Goal: Information Seeking & Learning: Learn about a topic

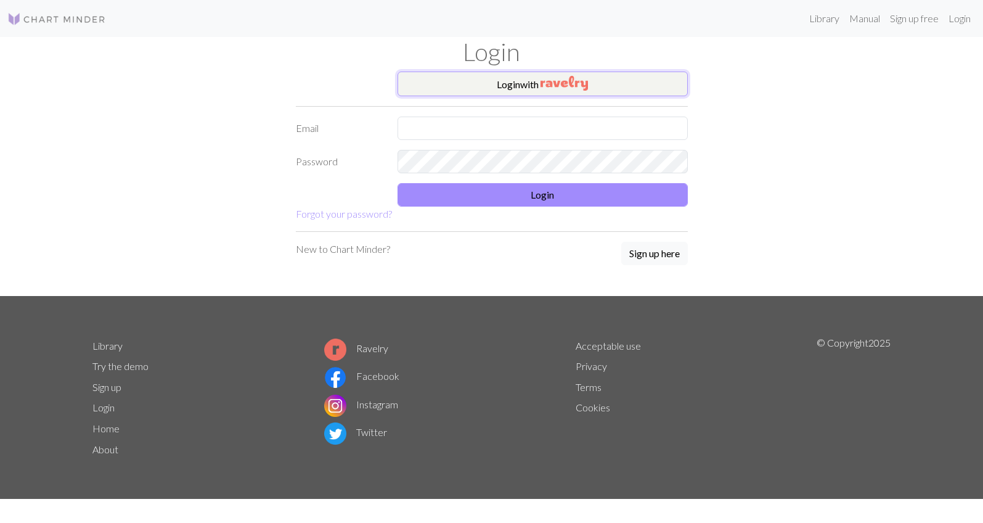
click at [601, 84] on button "Login with" at bounding box center [542, 83] width 290 height 25
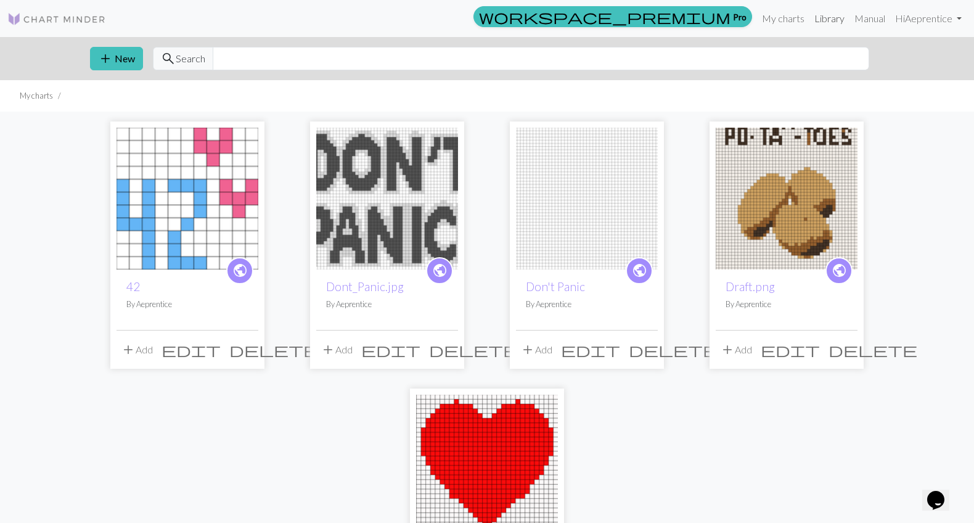
click at [825, 18] on link "Library" at bounding box center [829, 18] width 40 height 25
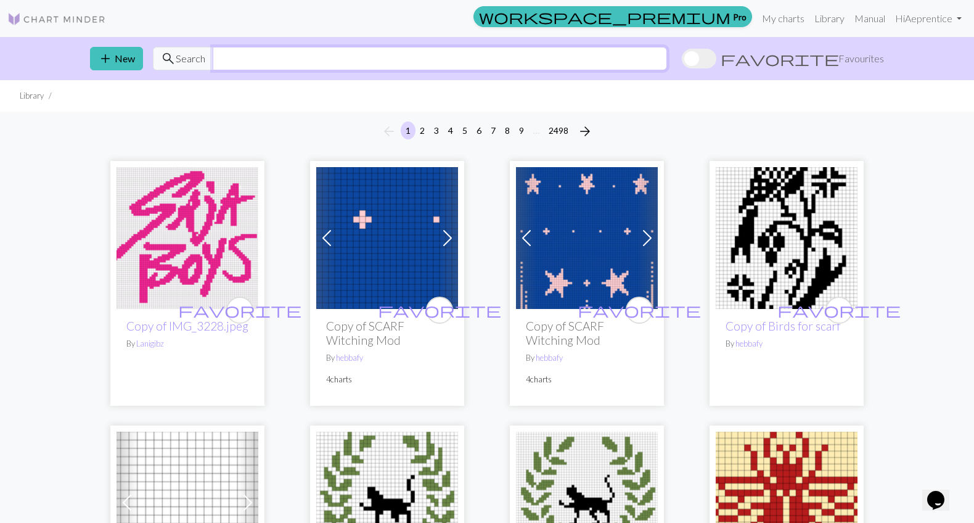
click at [667, 62] on input "text" at bounding box center [440, 58] width 454 height 23
type input "shark"
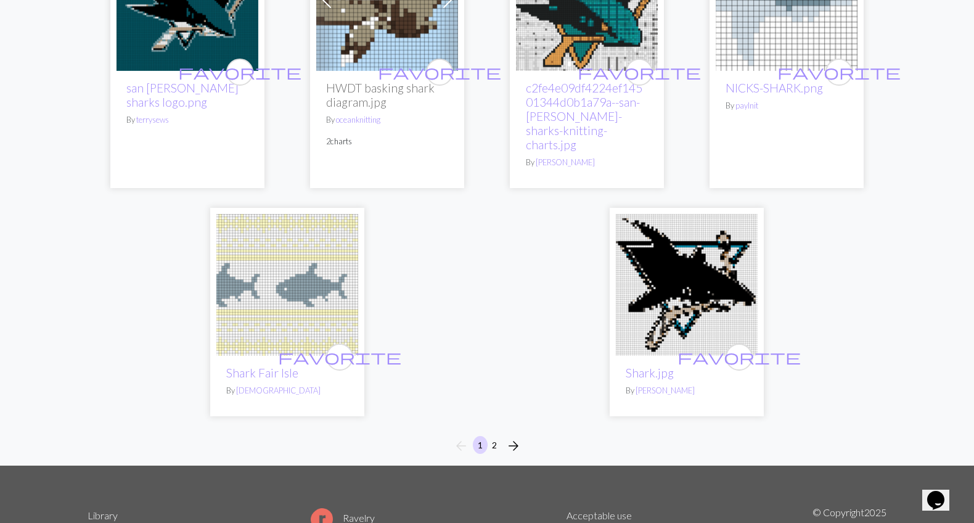
scroll to position [3005, 0]
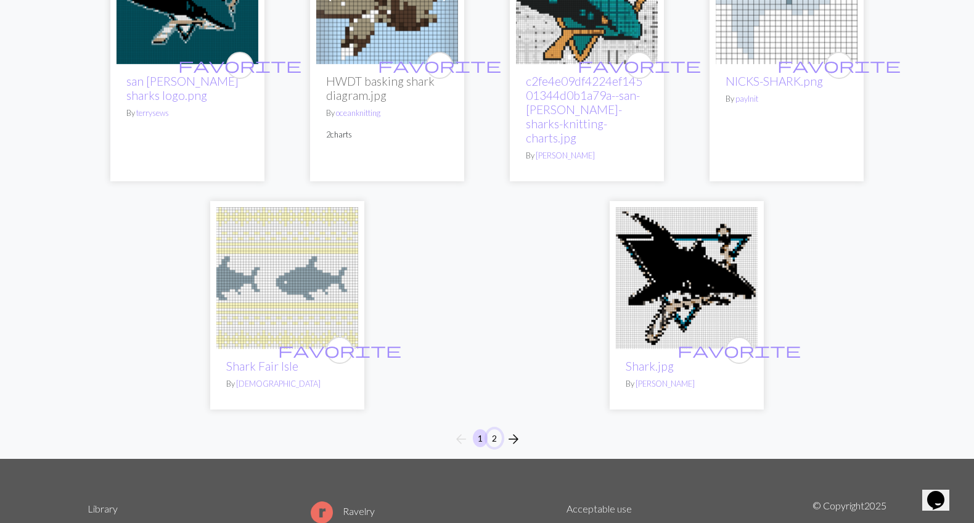
click at [494, 429] on button "2" at bounding box center [494, 438] width 15 height 18
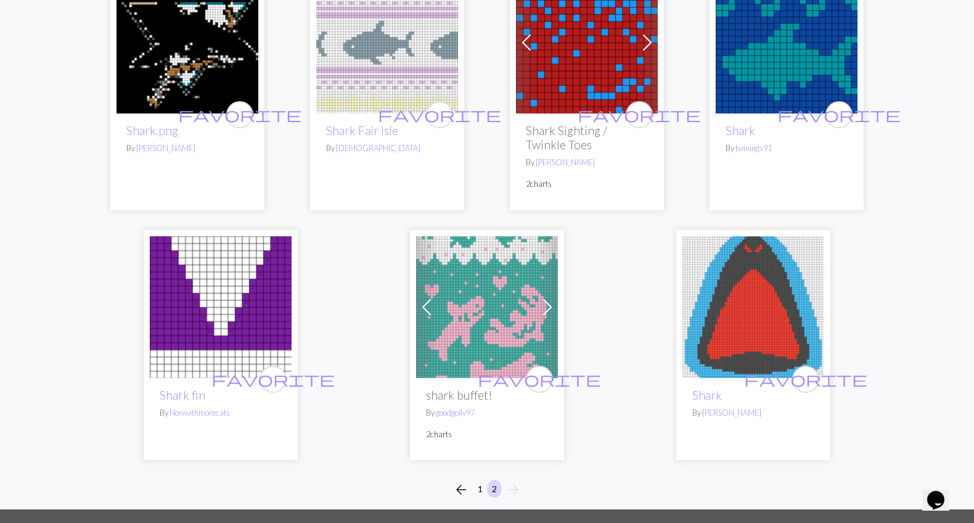
scroll to position [234, 0]
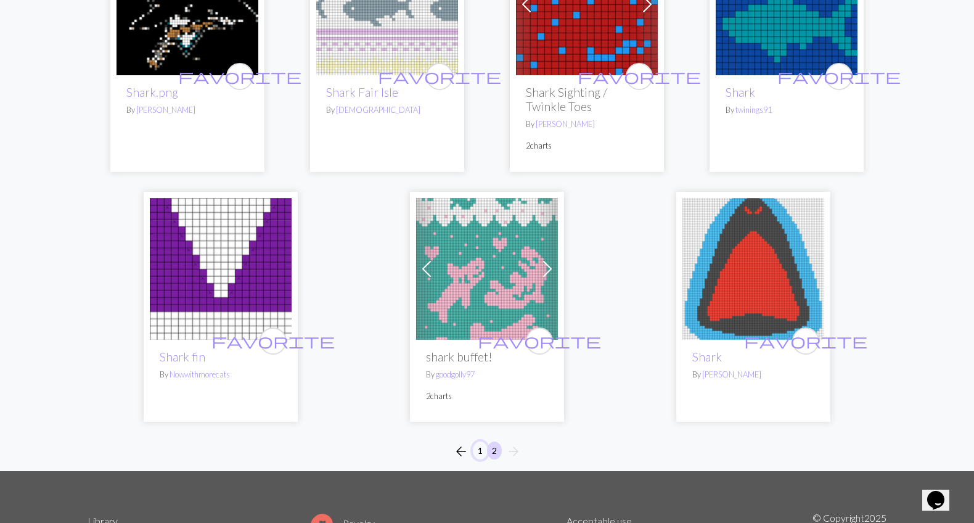
click at [478, 451] on button "1" at bounding box center [480, 450] width 15 height 18
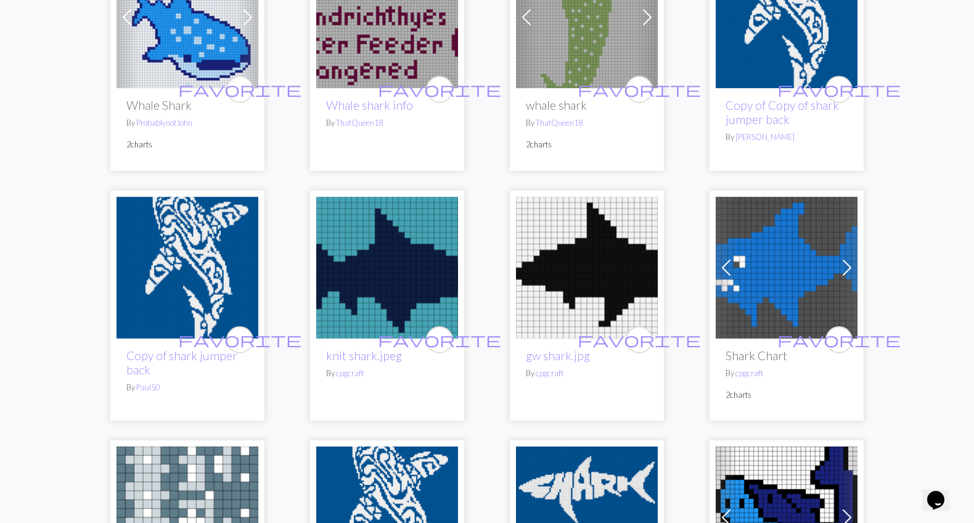
scroll to position [221, 0]
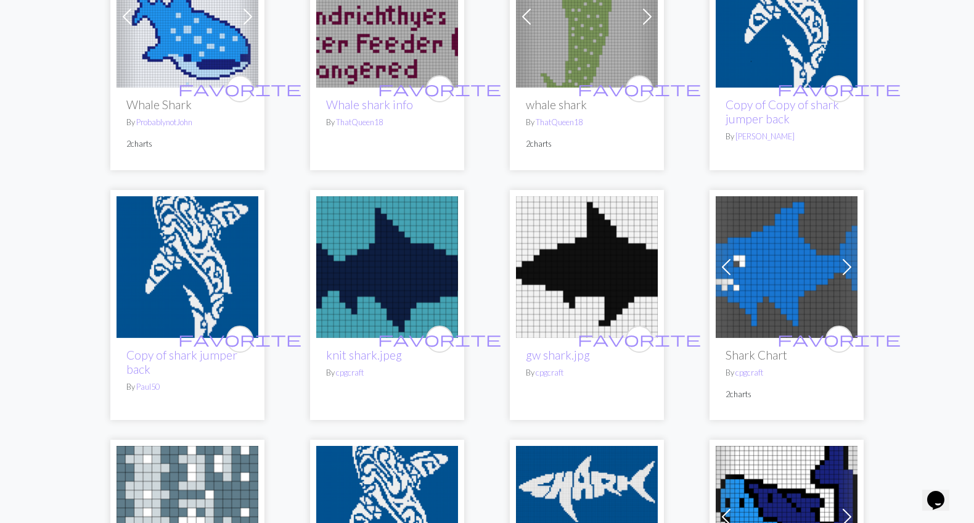
click at [368, 41] on img at bounding box center [387, 17] width 142 height 142
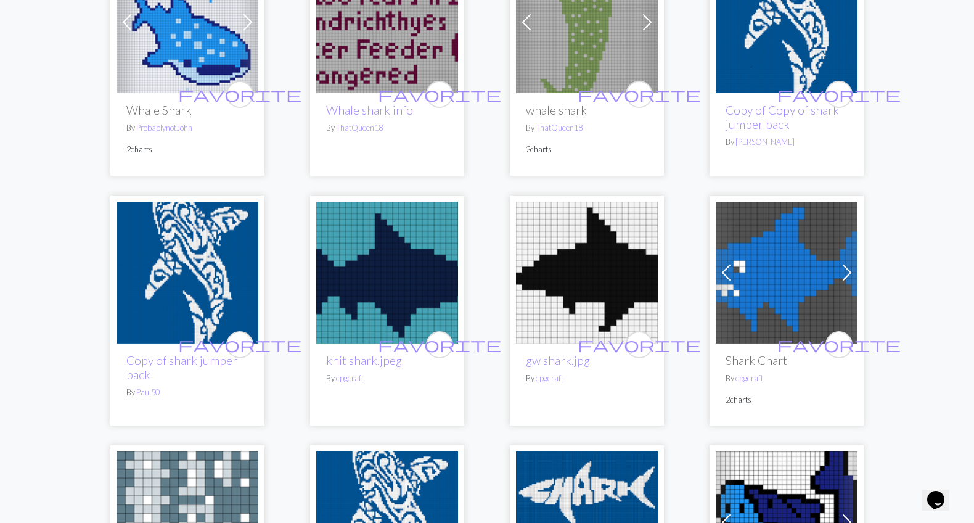
scroll to position [216, 0]
click at [600, 300] on img at bounding box center [587, 272] width 142 height 142
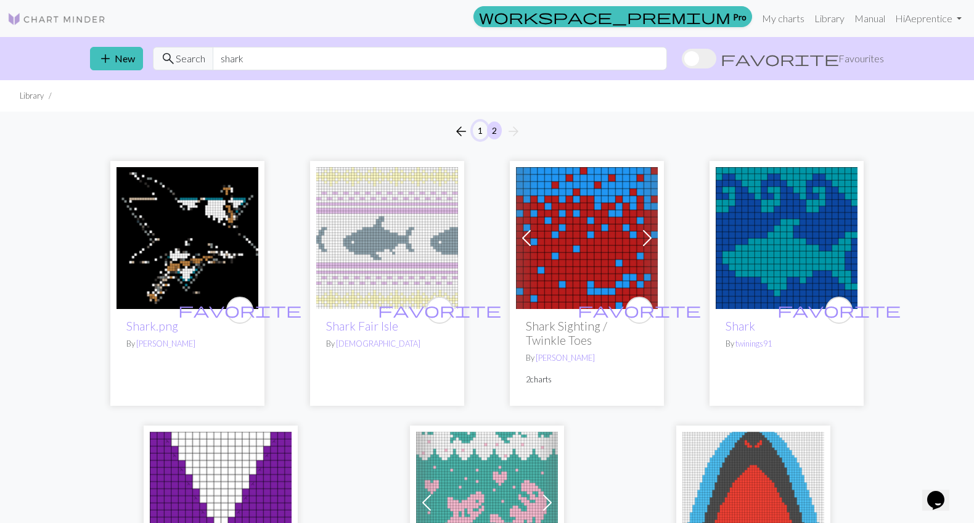
click at [478, 128] on button "1" at bounding box center [480, 130] width 15 height 18
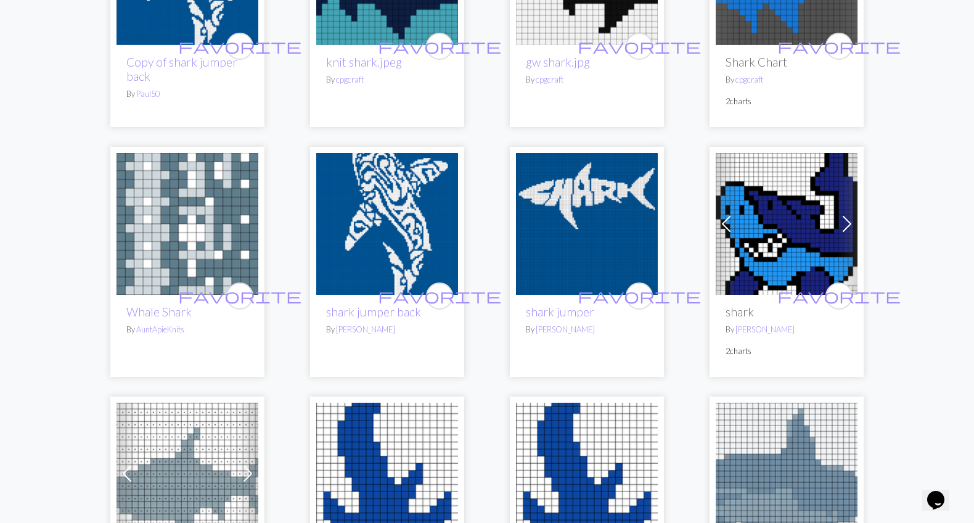
scroll to position [523, 0]
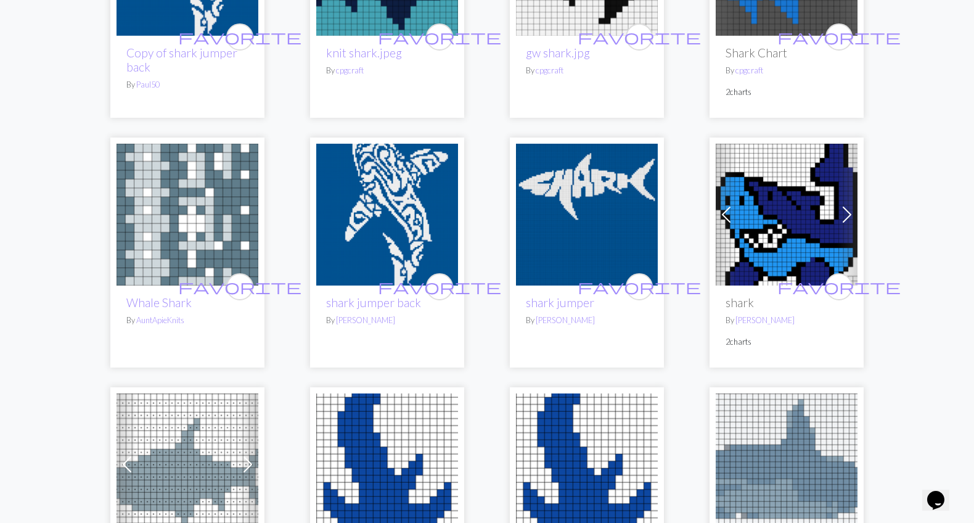
click at [206, 229] on img at bounding box center [187, 215] width 142 height 142
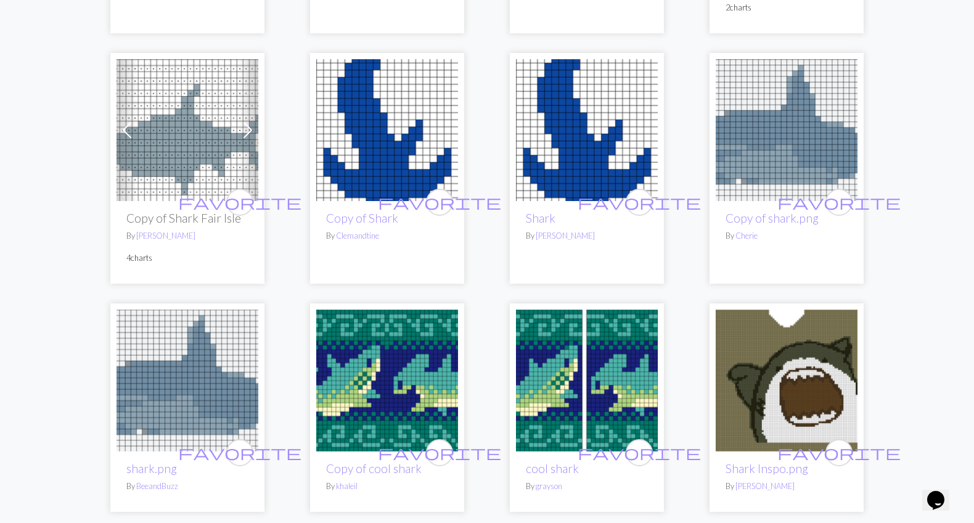
scroll to position [870, 0]
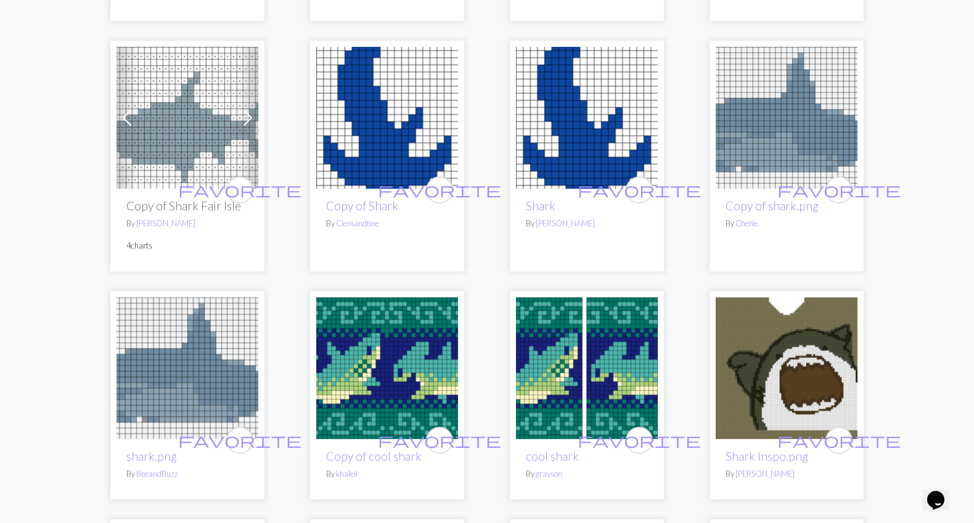
click at [146, 381] on img at bounding box center [187, 368] width 142 height 142
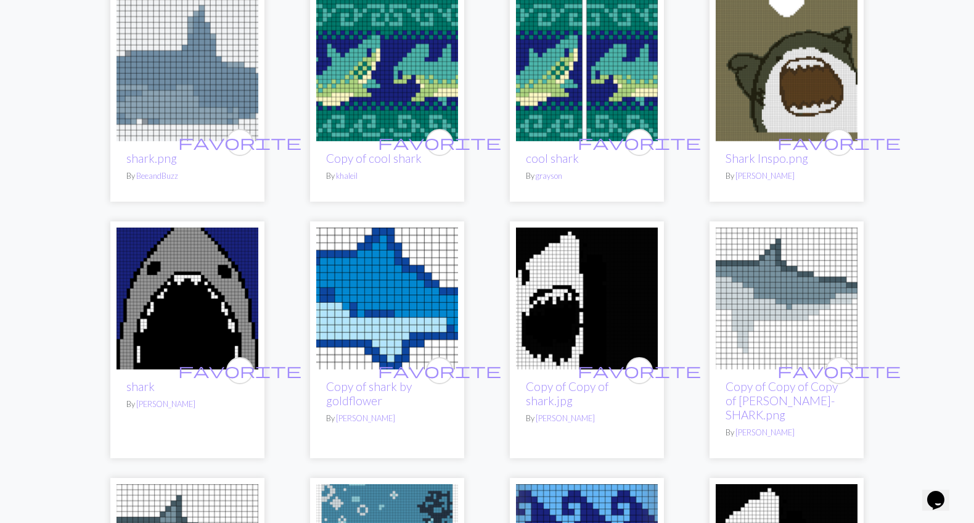
scroll to position [1170, 0]
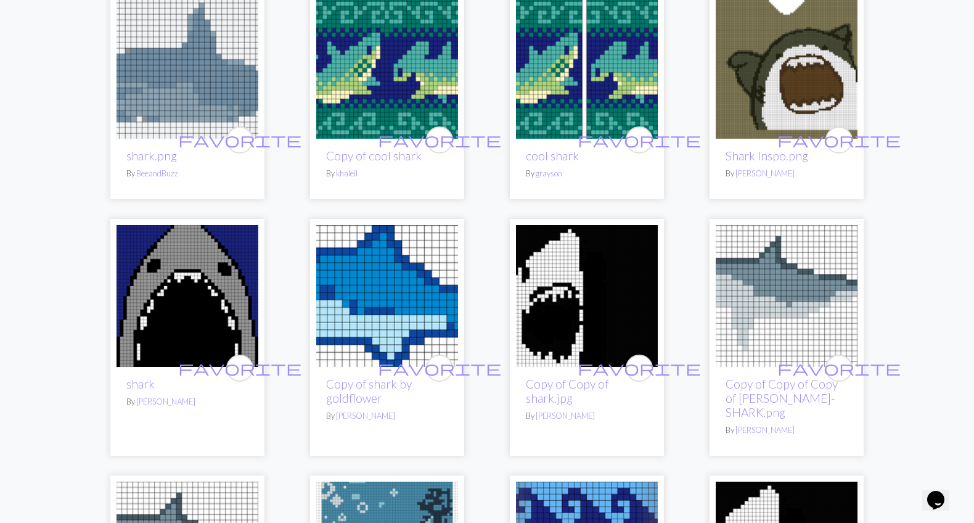
click at [226, 298] on img at bounding box center [187, 296] width 142 height 142
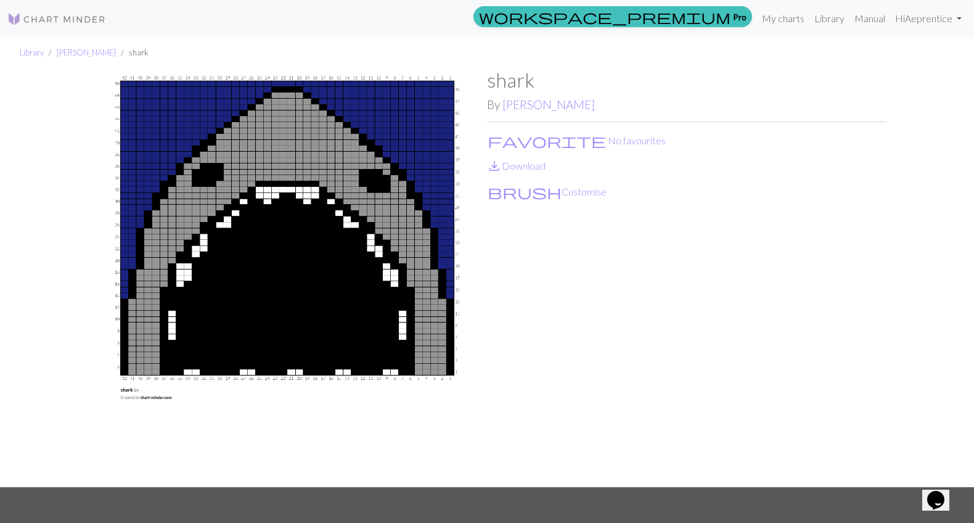
scroll to position [2, 0]
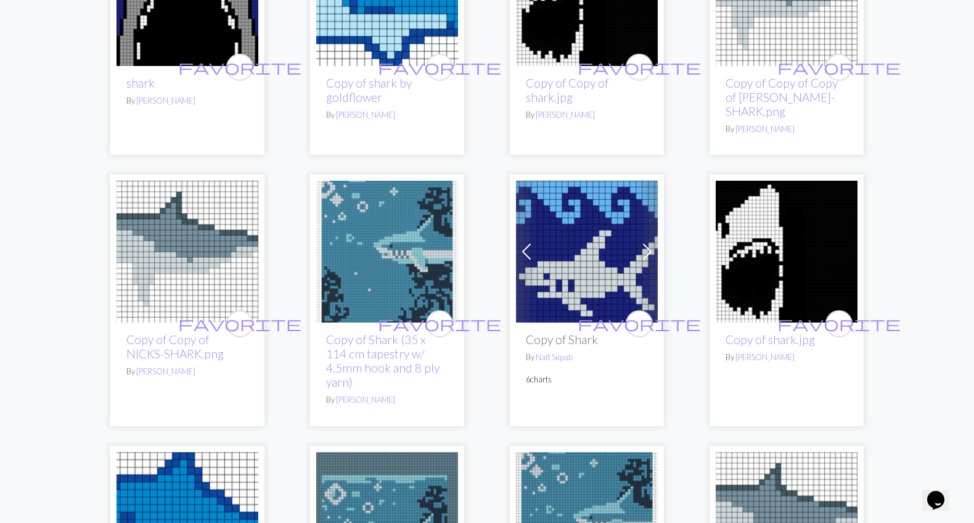
scroll to position [1508, 0]
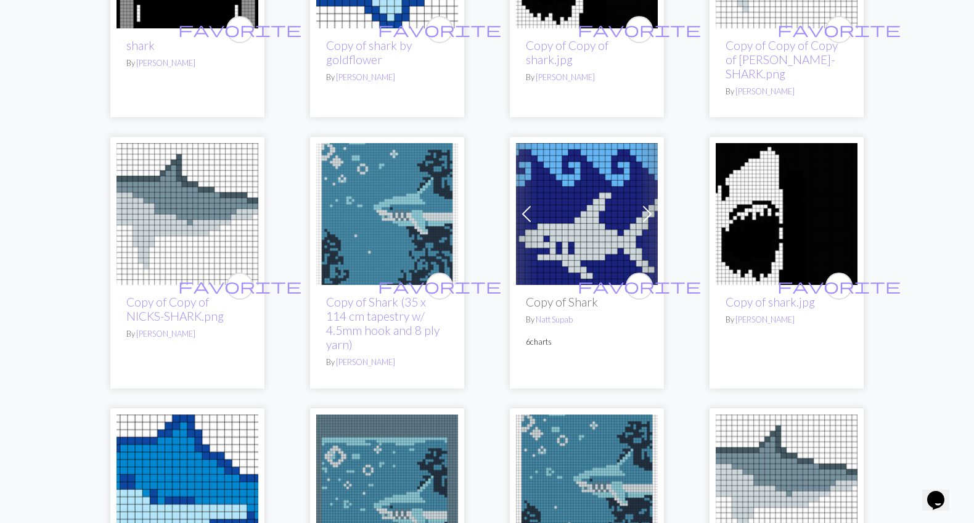
click at [197, 197] on img at bounding box center [187, 214] width 142 height 142
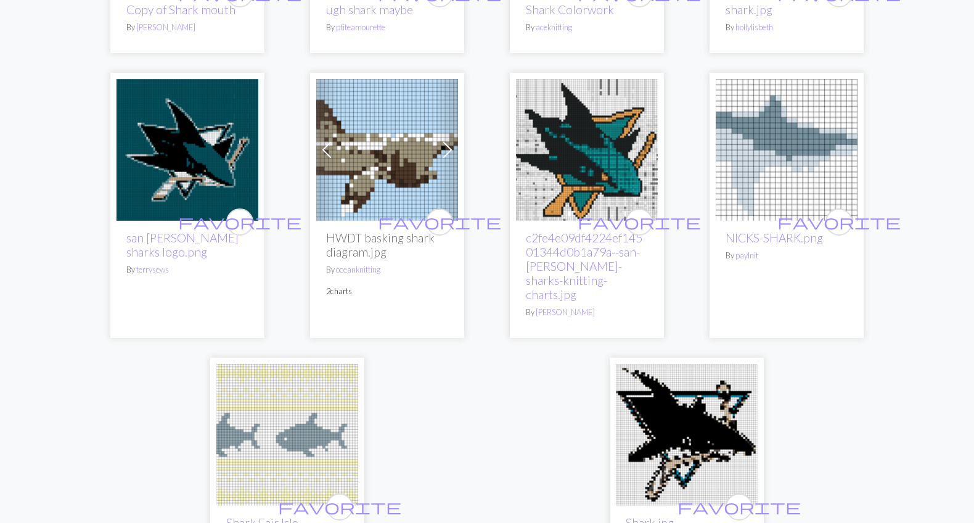
scroll to position [2849, 0]
click at [799, 126] on img at bounding box center [786, 149] width 142 height 142
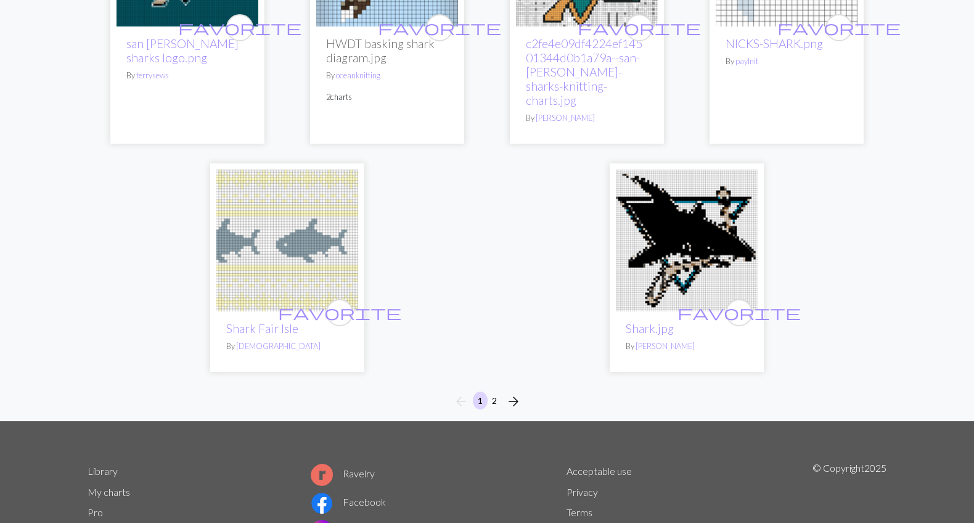
scroll to position [3048, 0]
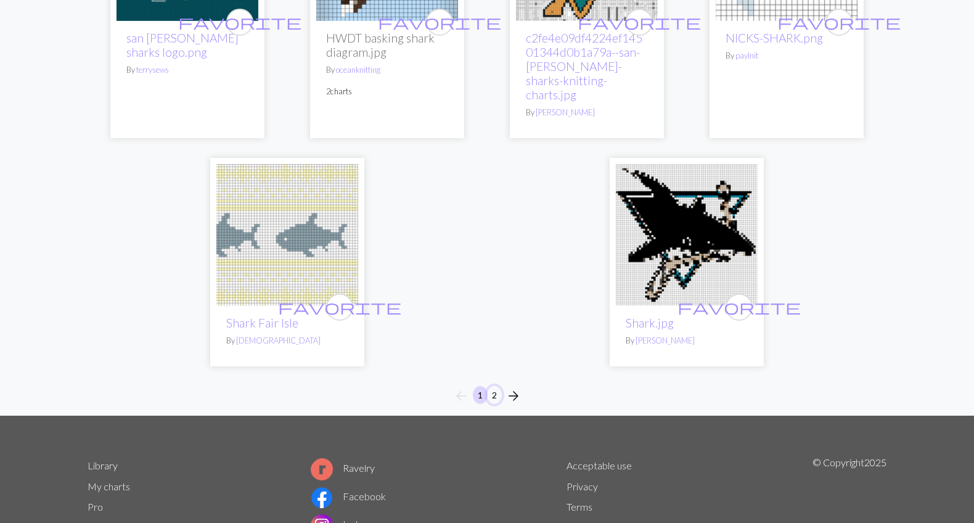
click at [495, 386] on button "2" at bounding box center [494, 395] width 15 height 18
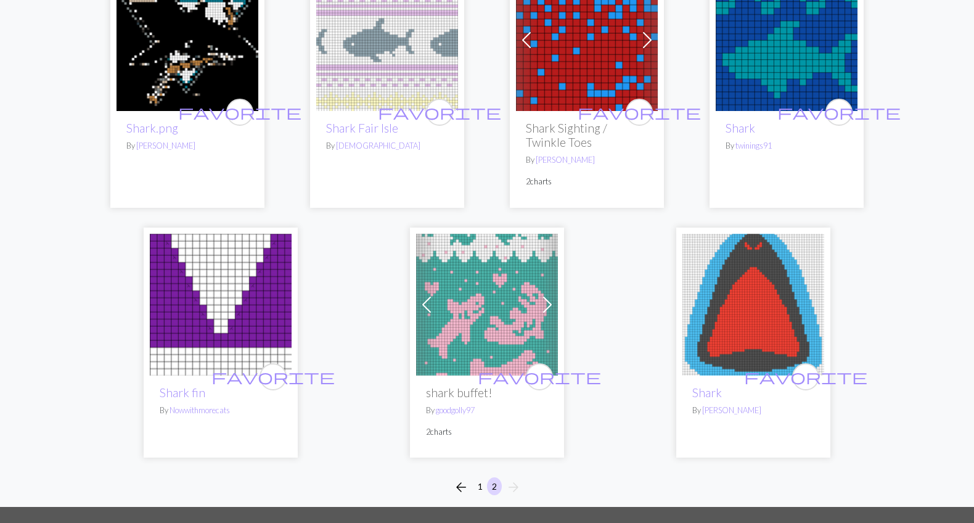
scroll to position [208, 0]
